Goal: Participate in discussion: Engage in conversation with other users on a specific topic

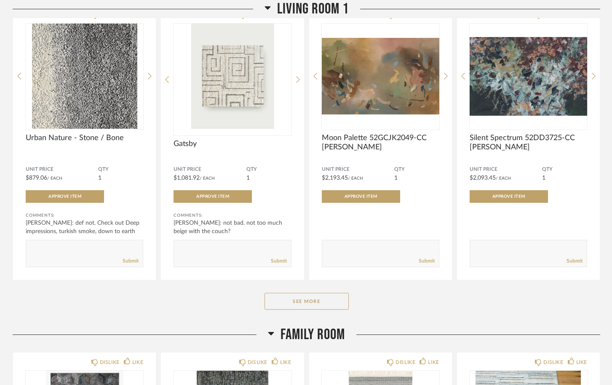
scroll to position [474, 0]
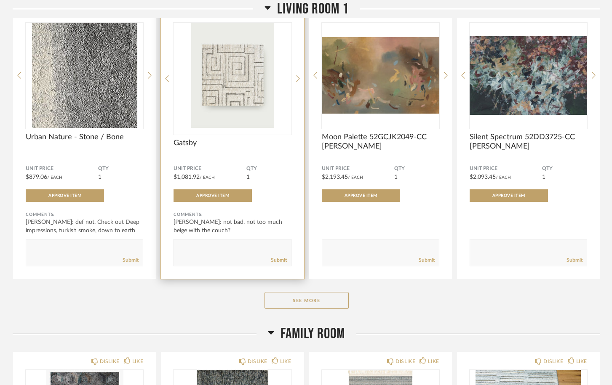
click at [223, 257] on div "Submit" at bounding box center [232, 260] width 117 height 11
click at [211, 249] on textarea at bounding box center [232, 248] width 117 height 11
type textarea "Check out Seeing stars in Dusk colour as well."
click at [283, 263] on link "Submit" at bounding box center [279, 260] width 16 height 7
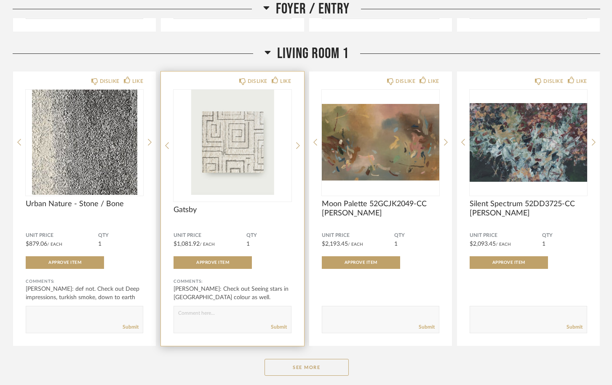
scroll to position [412, 0]
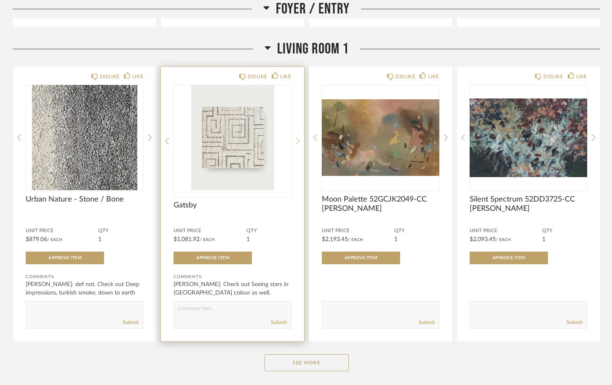
click at [296, 143] on icon at bounding box center [298, 141] width 4 height 8
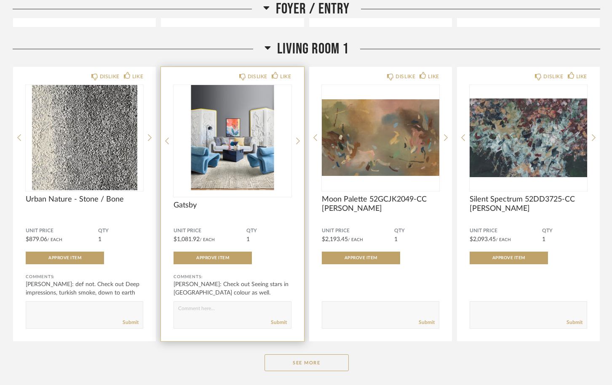
click at [248, 148] on img "1" at bounding box center [231, 137] width 117 height 105
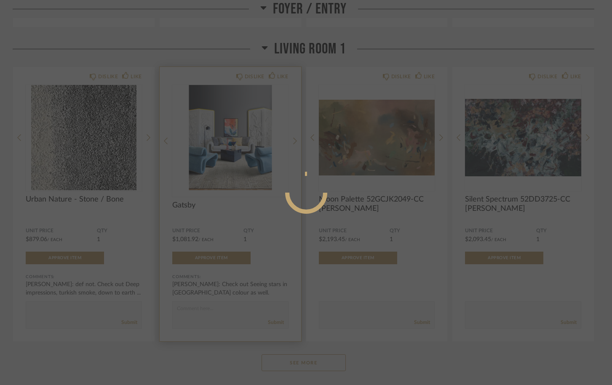
scroll to position [0, 0]
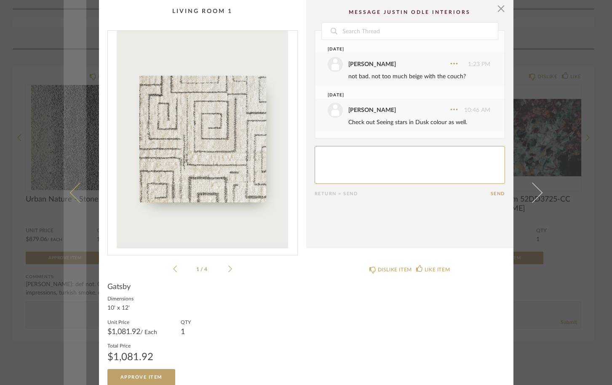
click at [69, 225] on link at bounding box center [75, 192] width 23 height 385
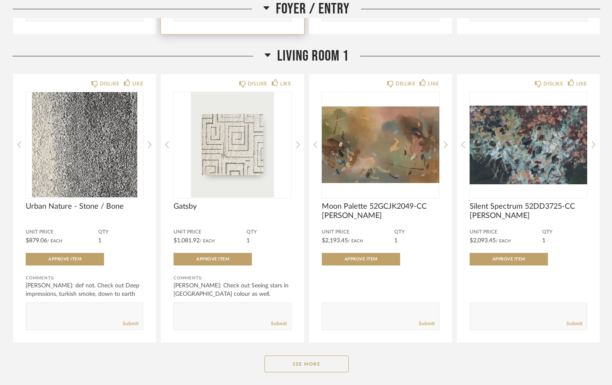
scroll to position [470, 0]
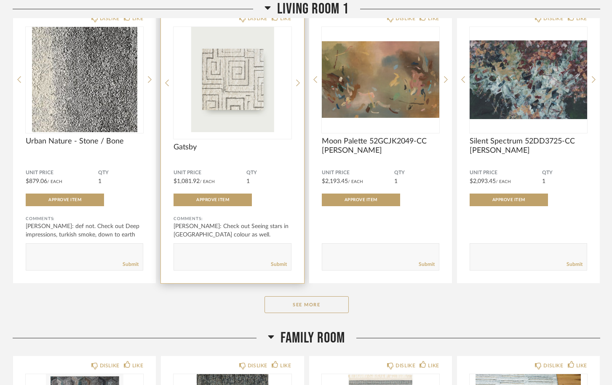
click at [230, 262] on div "Submit" at bounding box center [232, 264] width 117 height 11
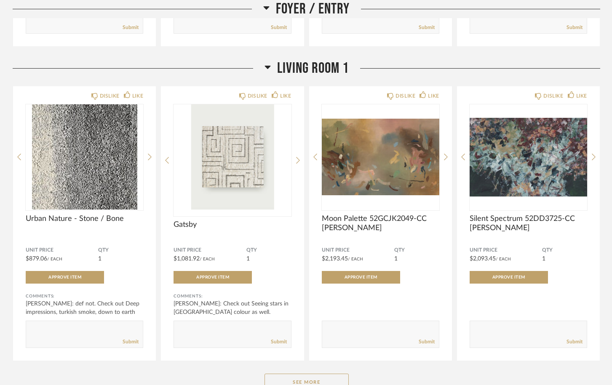
scroll to position [388, 0]
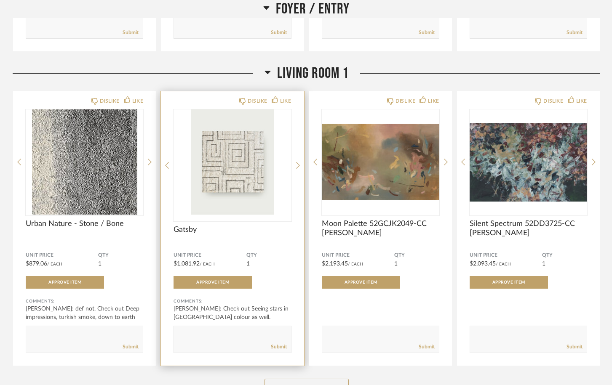
click at [237, 335] on textarea at bounding box center [232, 335] width 117 height 11
type textarea "and Seeing stars in pigeon"
click at [281, 351] on link "Submit" at bounding box center [279, 346] width 16 height 7
